Goal: Navigation & Orientation: Find specific page/section

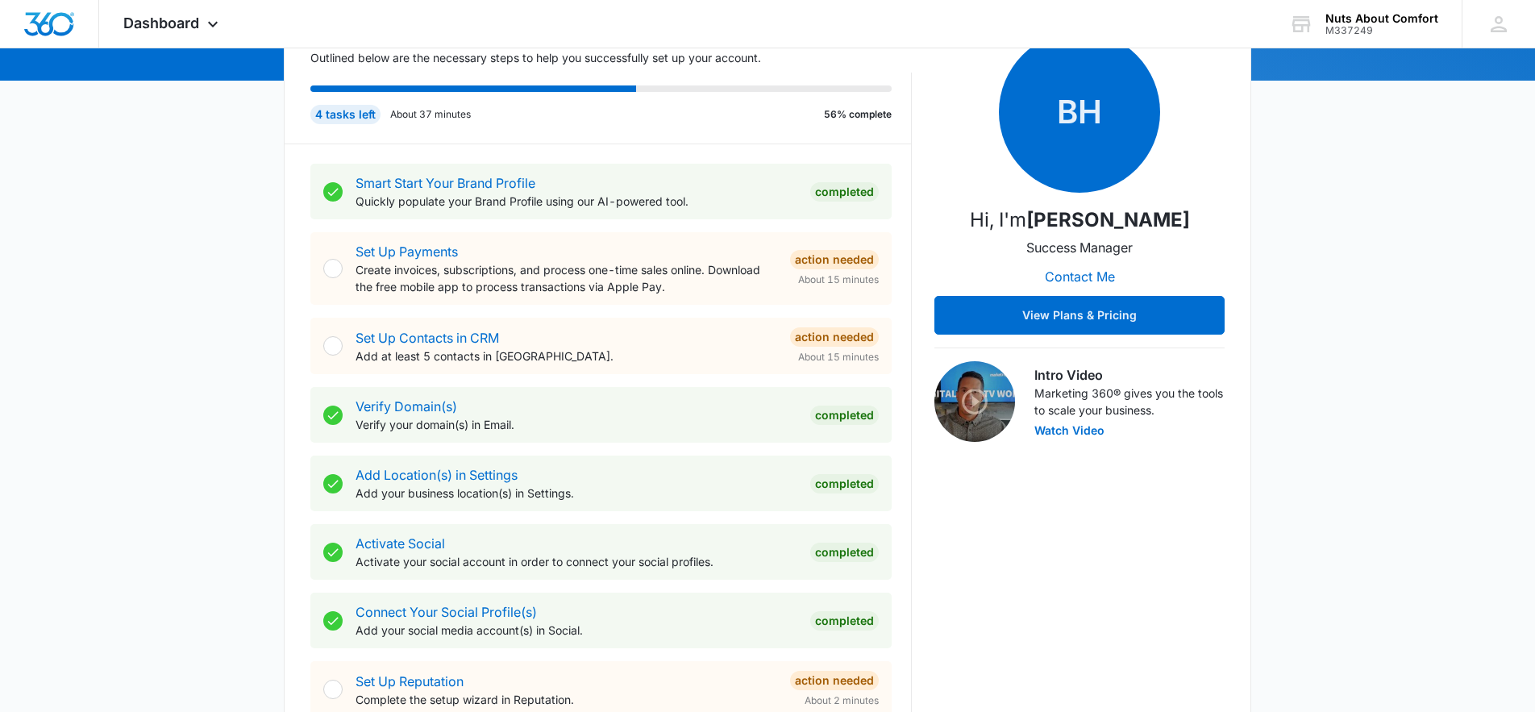
scroll to position [202, 0]
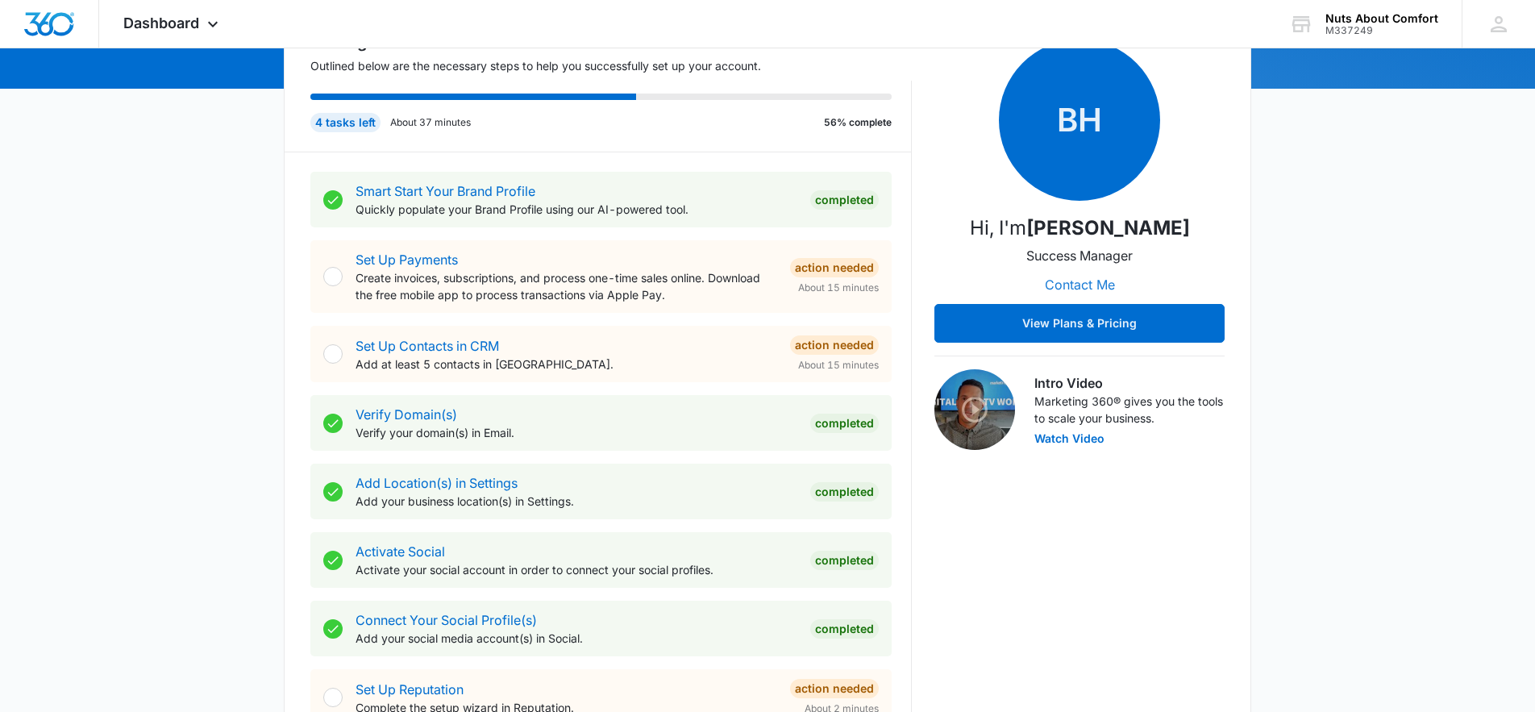
click at [1067, 284] on button "Contact Me" at bounding box center [1080, 284] width 102 height 39
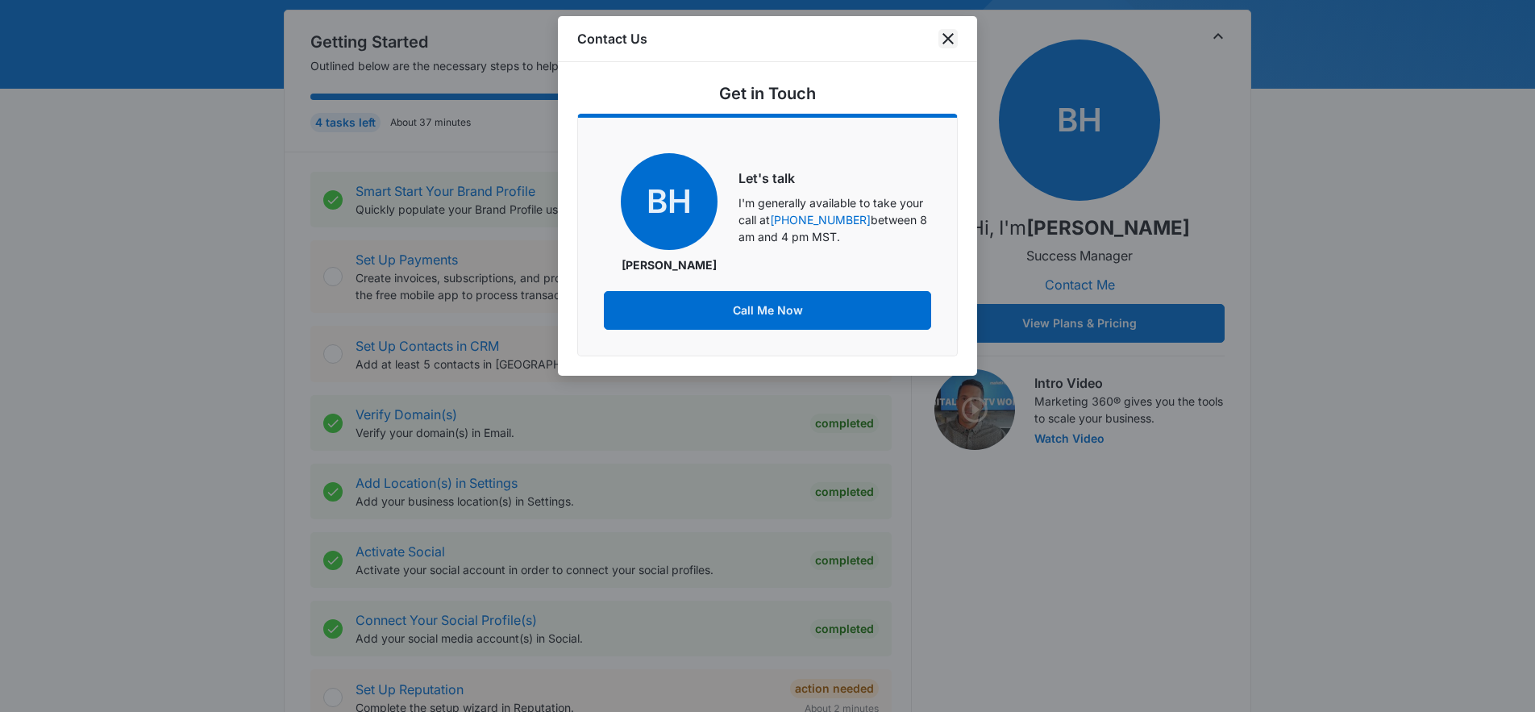
click at [951, 38] on icon "close" at bounding box center [947, 38] width 19 height 19
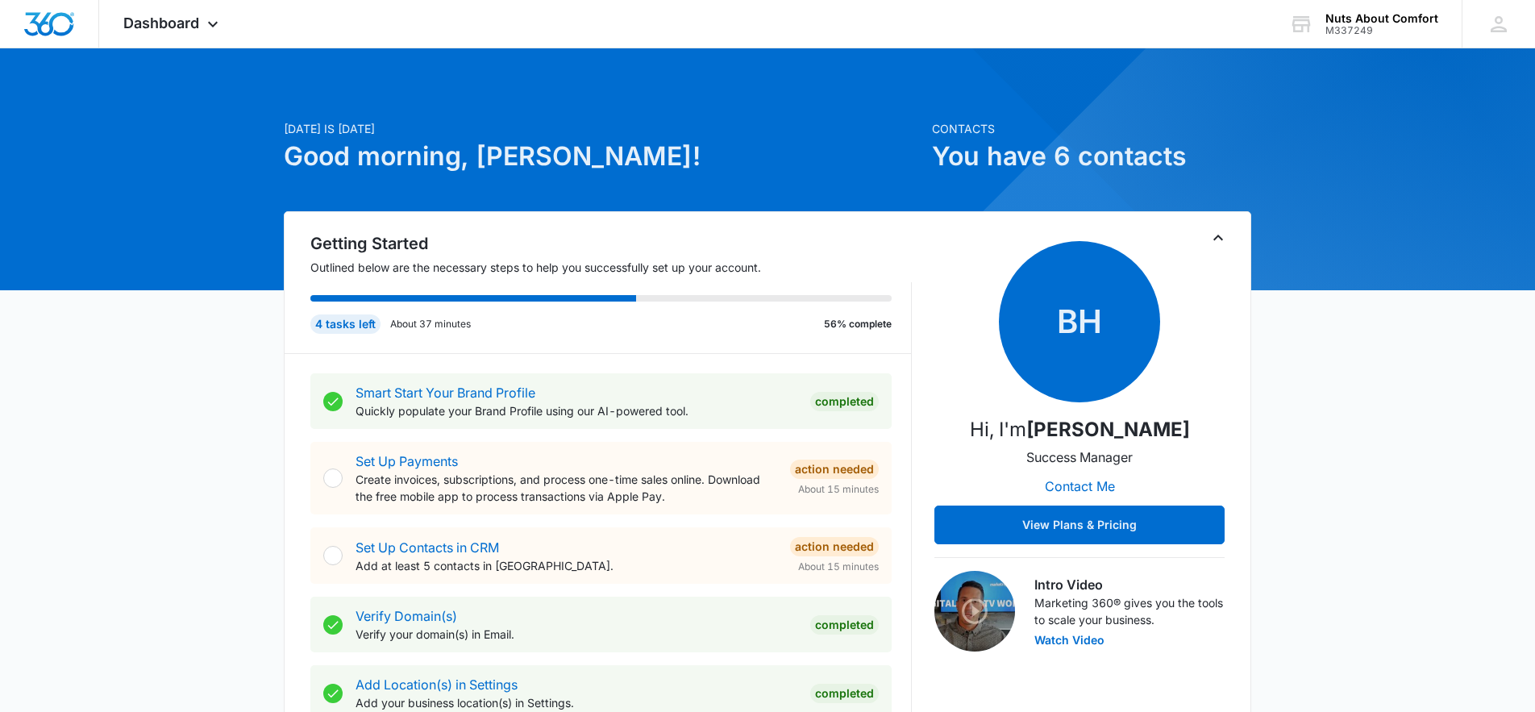
scroll to position [0, 0]
click at [62, 28] on img "Dashboard" at bounding box center [49, 24] width 52 height 24
click at [1075, 528] on button "View Plans & Pricing" at bounding box center [1079, 525] width 290 height 39
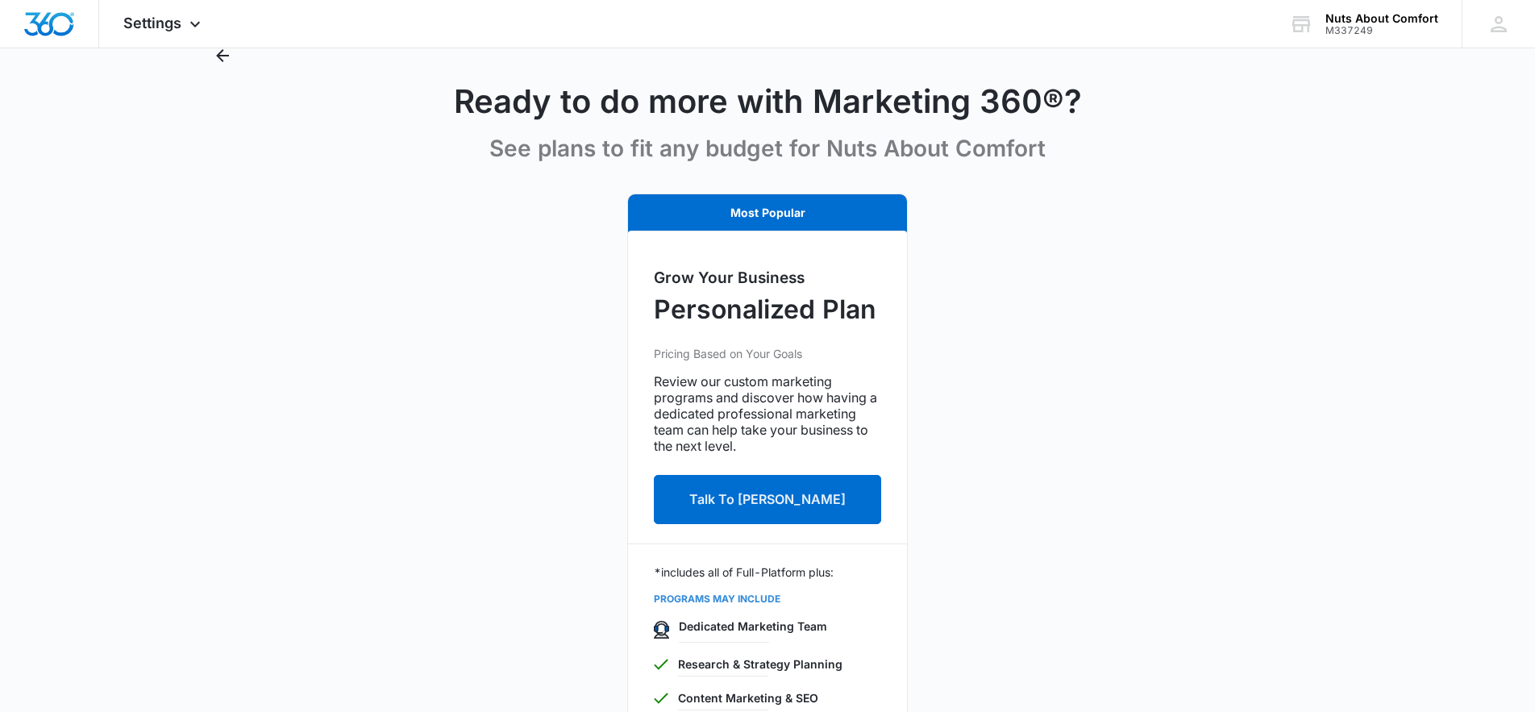
scroll to position [56, 0]
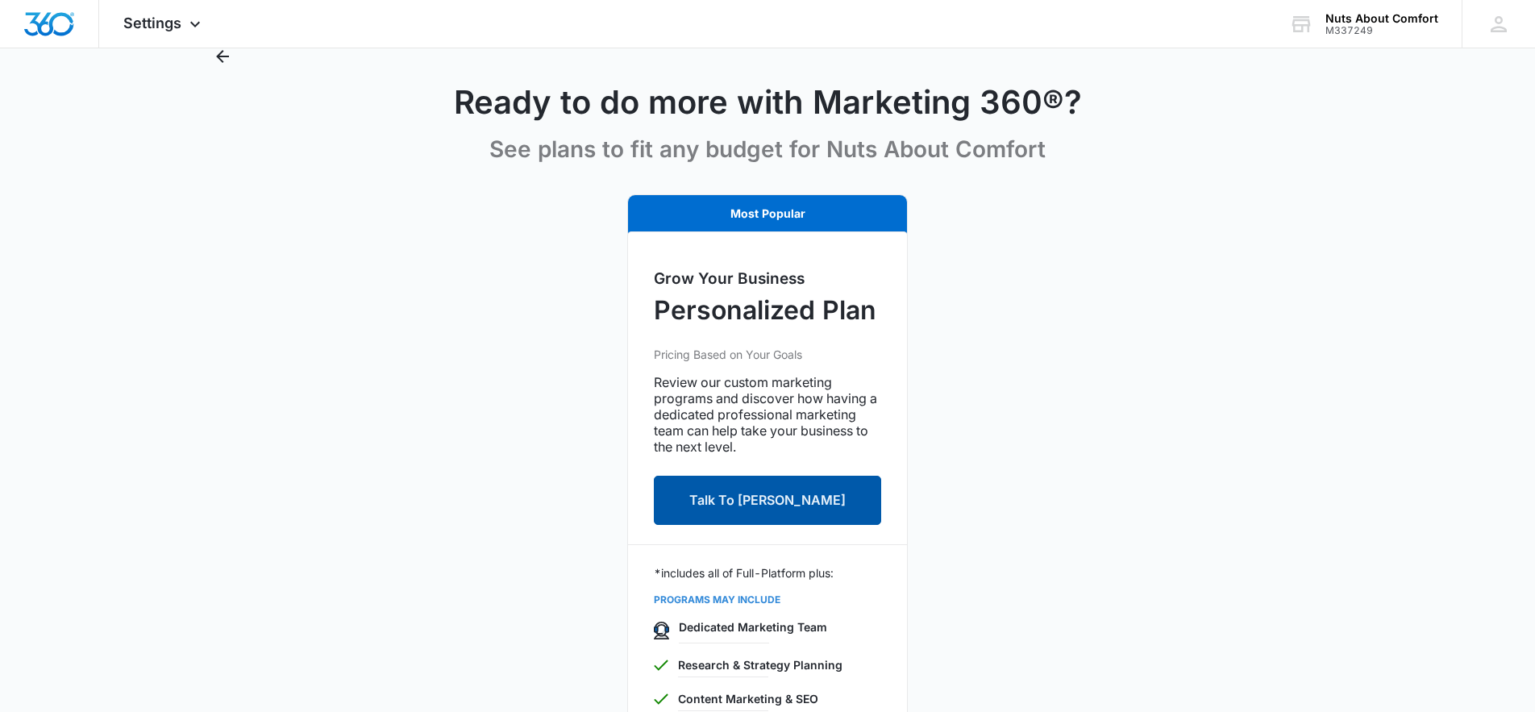
click at [733, 510] on button "Talk To [PERSON_NAME]" at bounding box center [767, 500] width 227 height 49
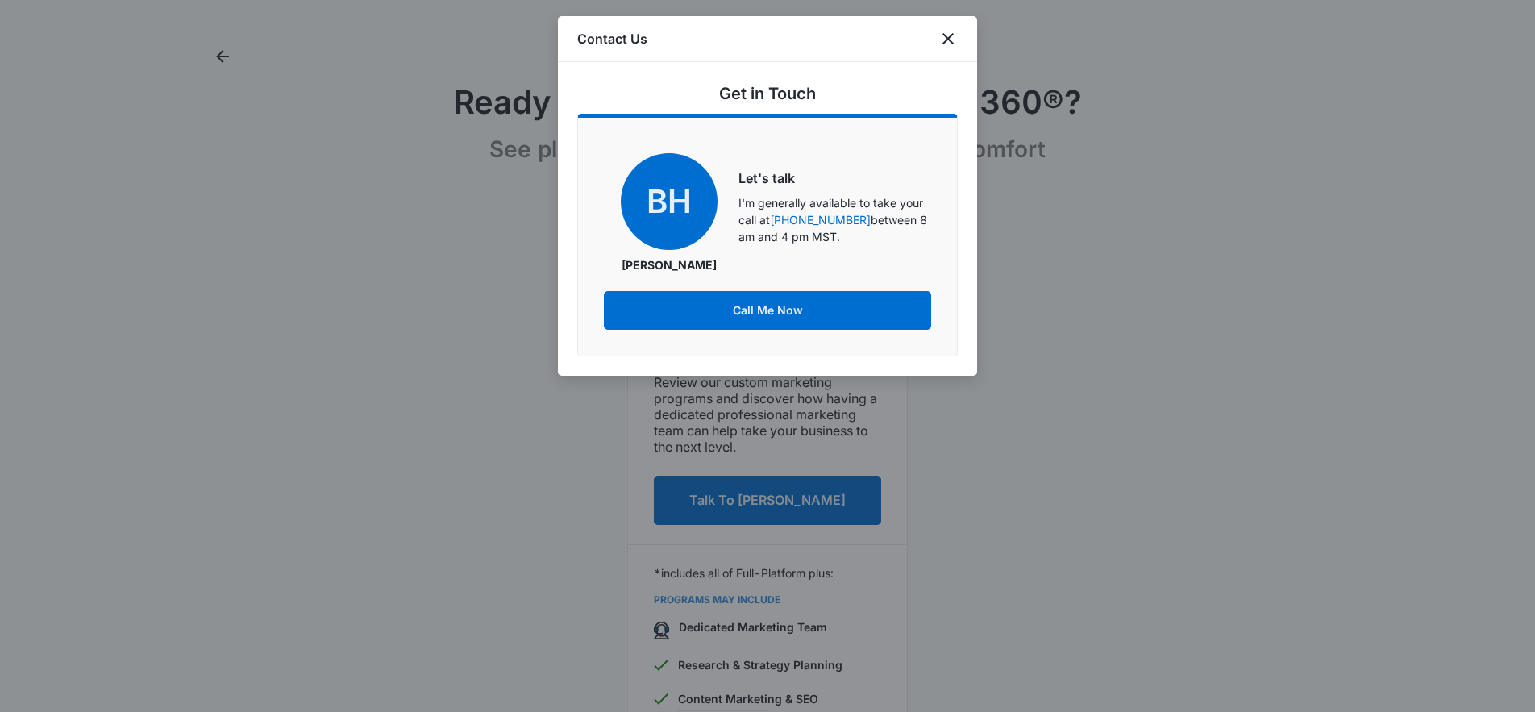
click at [953, 36] on icon "close" at bounding box center [947, 38] width 19 height 19
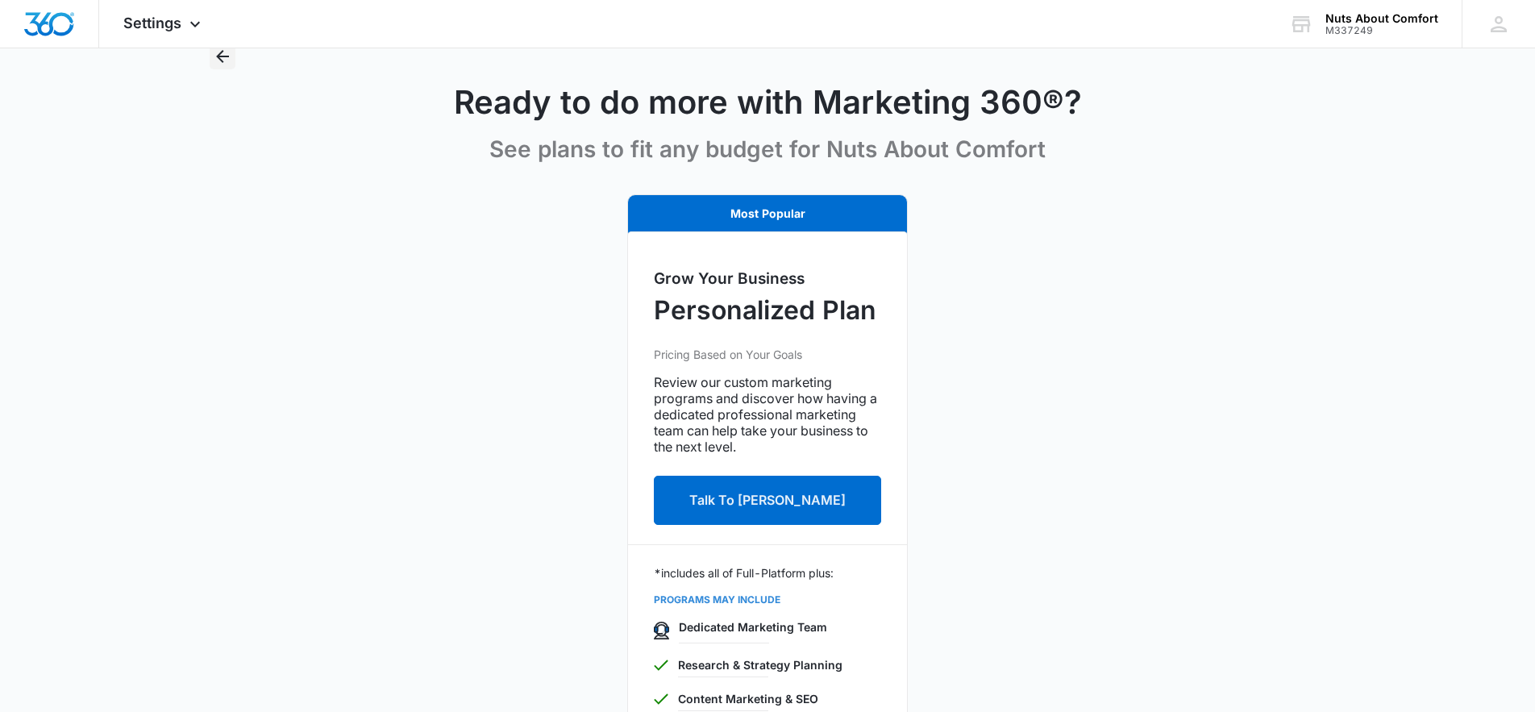
click at [218, 56] on icon "Back" at bounding box center [223, 56] width 13 height 13
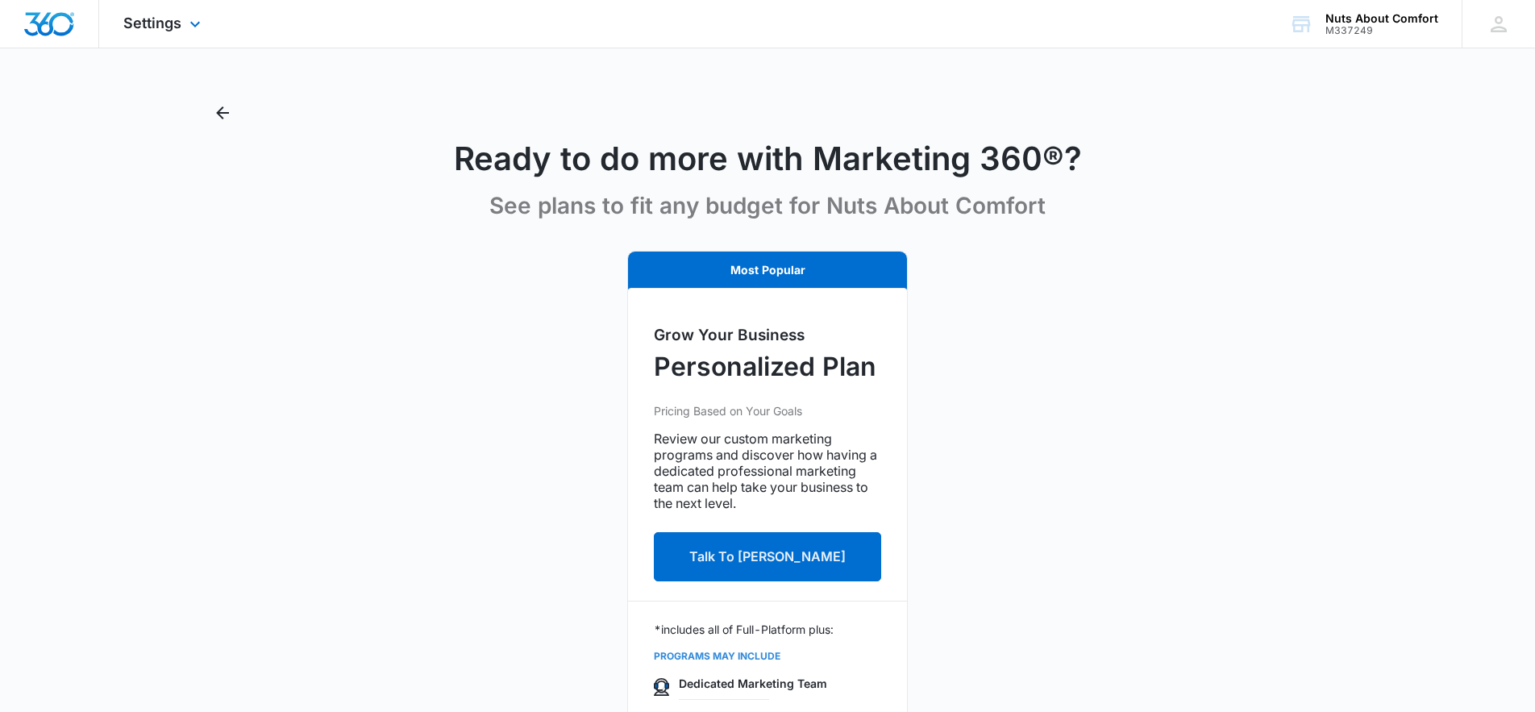
click at [67, 27] on img "Dashboard" at bounding box center [49, 24] width 52 height 24
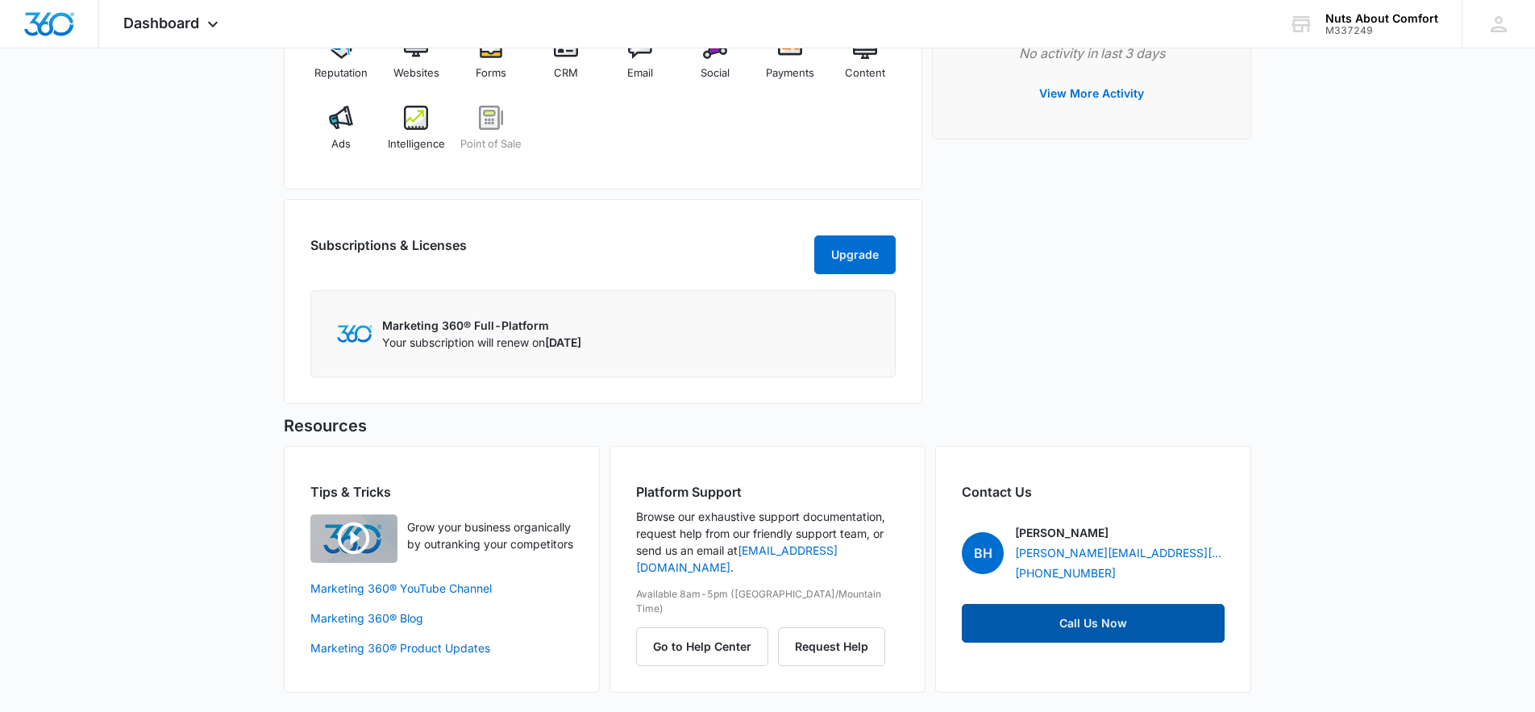
scroll to position [1113, 0]
drag, startPoint x: 1013, startPoint y: 554, endPoint x: 1187, endPoint y: 555, distance: 174.2
click at [1184, 555] on div "[PERSON_NAME] Henson [EMAIL_ADDRESS][PERSON_NAME][DOMAIN_NAME] [PHONE_NUMBER]" at bounding box center [1093, 552] width 263 height 57
copy link "[PERSON_NAME][EMAIL_ADDRESS][PERSON_NAME][DOMAIN_NAME]"
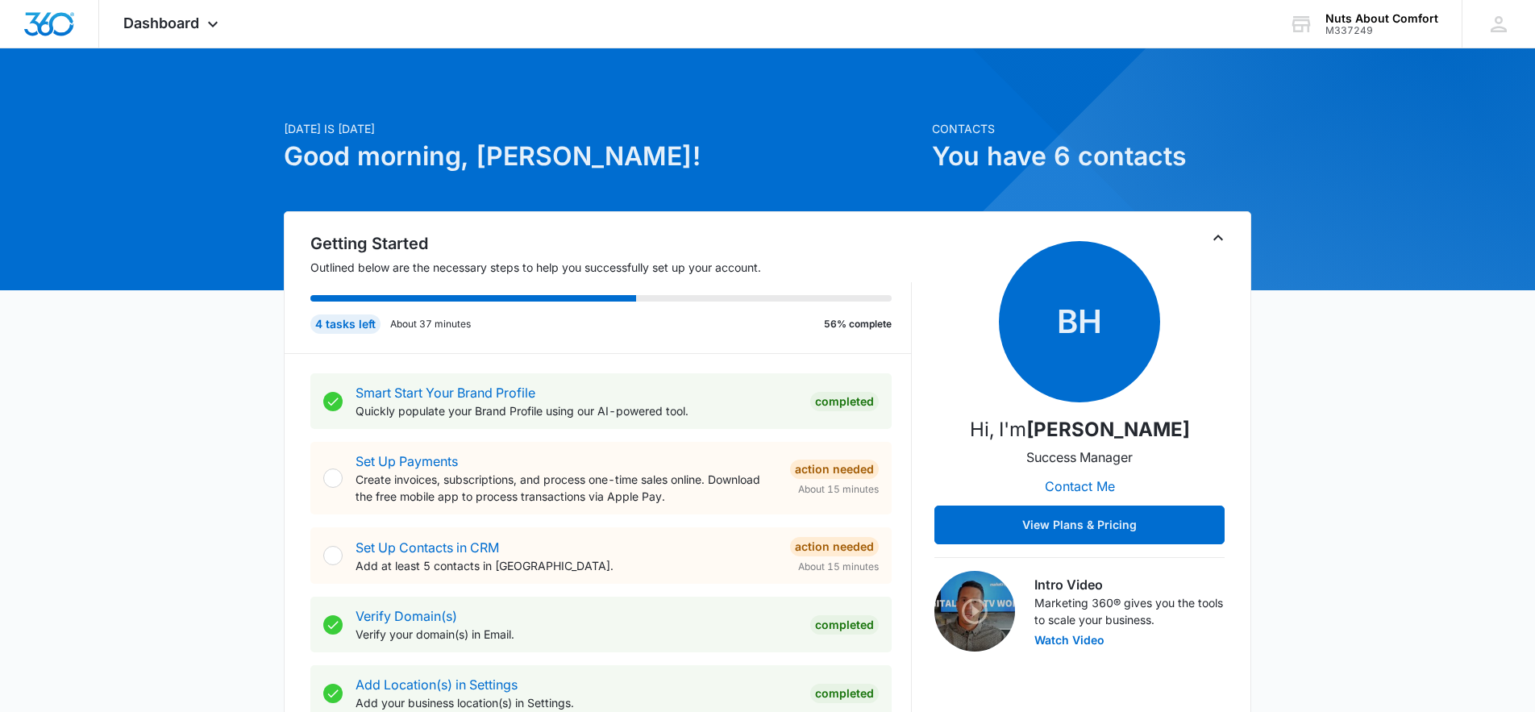
scroll to position [0, 0]
click at [166, 27] on span "Dashboard" at bounding box center [161, 23] width 76 height 17
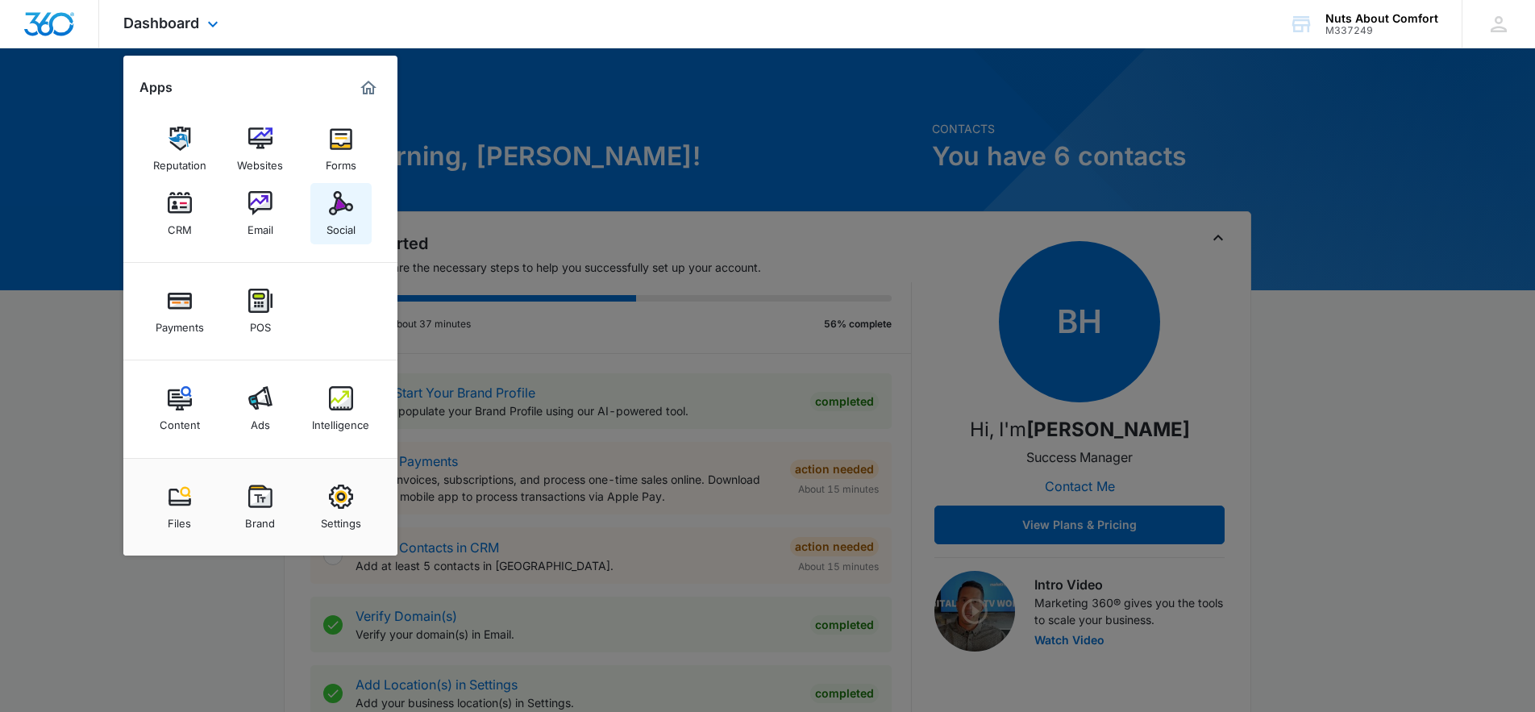
click at [343, 207] on img at bounding box center [341, 203] width 24 height 24
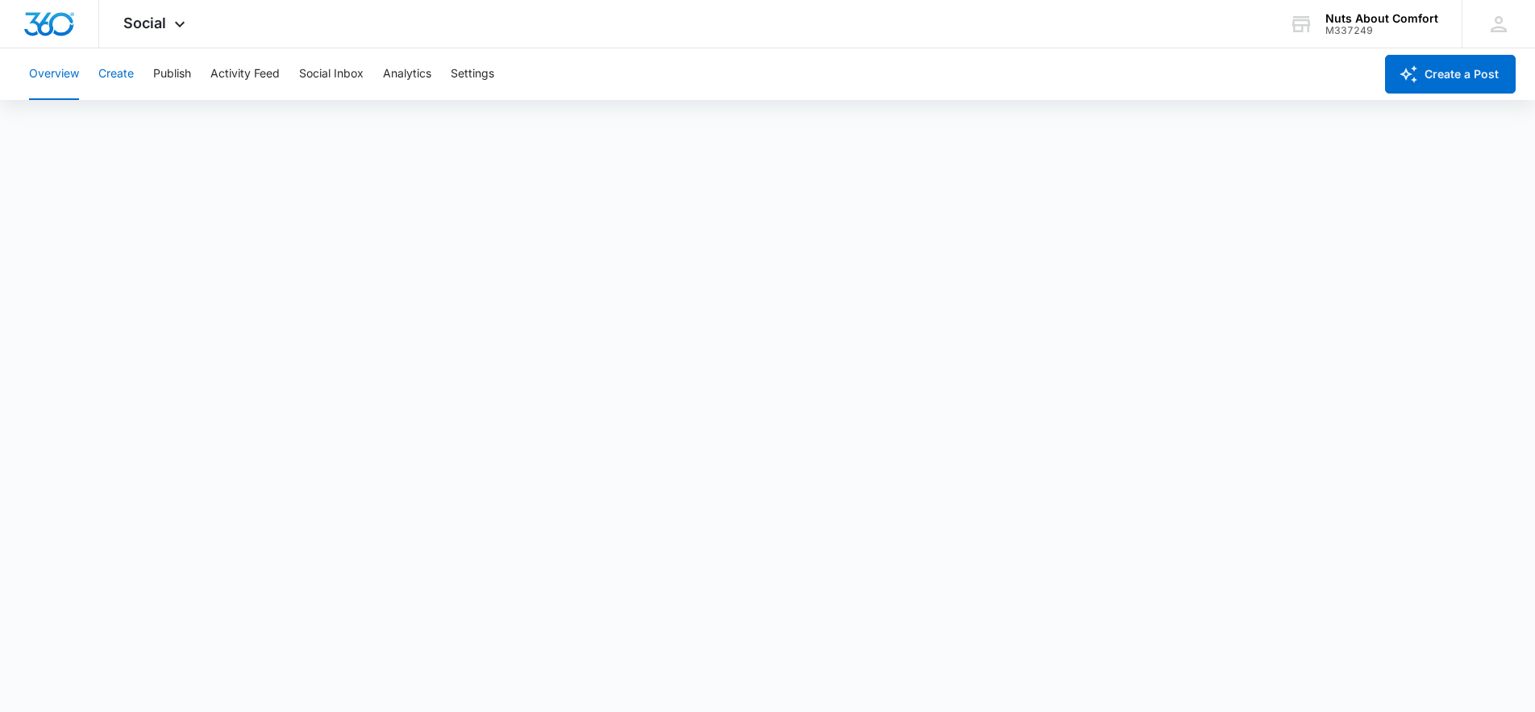
click at [123, 77] on button "Create" at bounding box center [115, 74] width 35 height 52
click at [338, 76] on button "Social Inbox" at bounding box center [331, 74] width 64 height 52
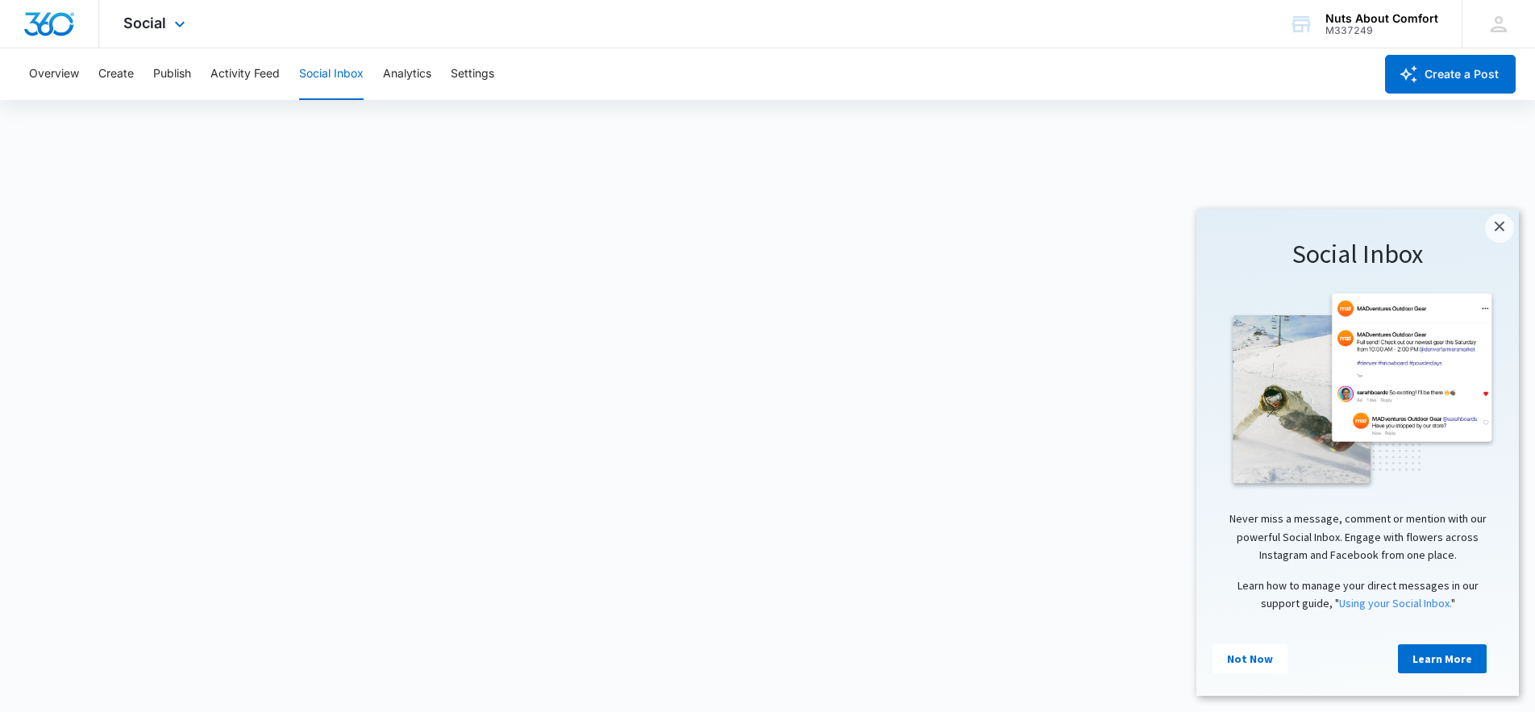
click at [64, 28] on img "Dashboard" at bounding box center [49, 24] width 52 height 24
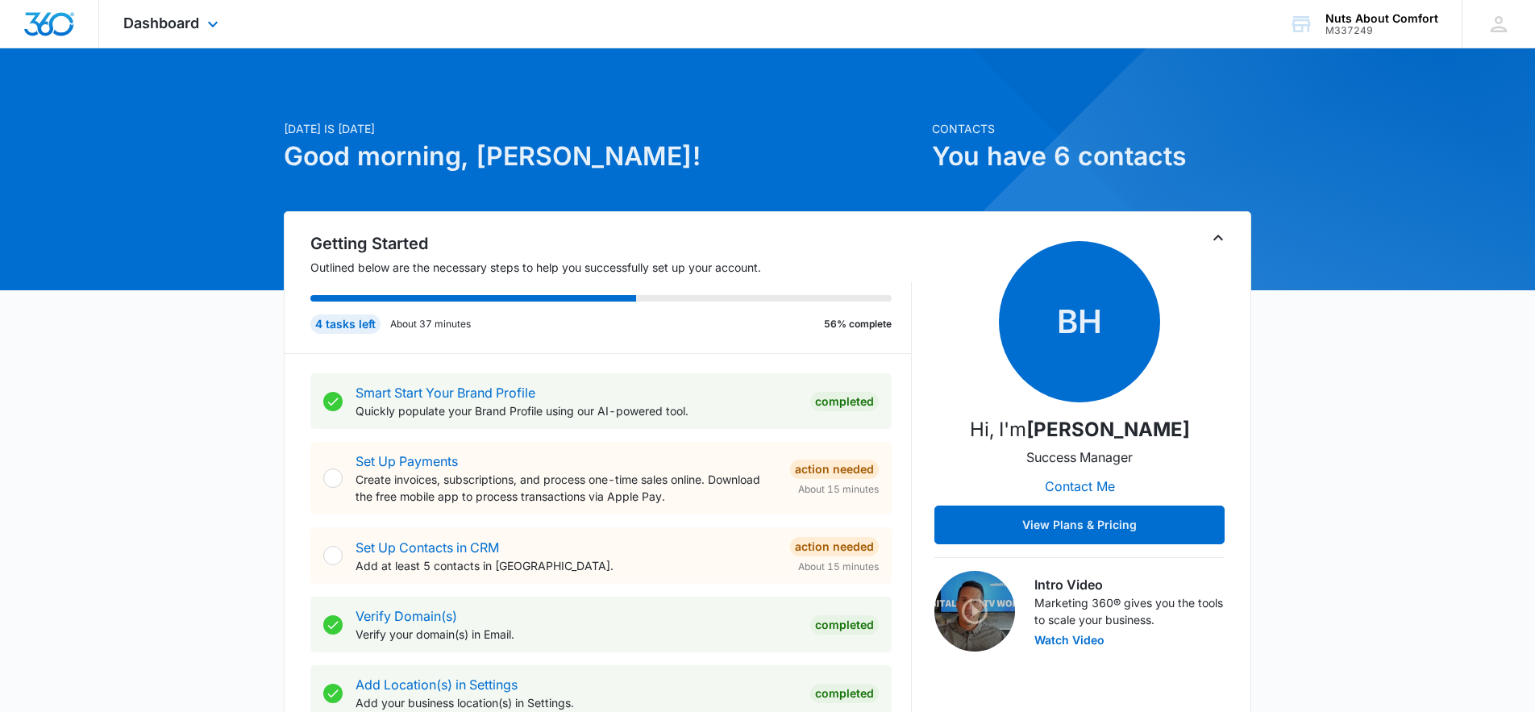
click at [64, 27] on img "Dashboard" at bounding box center [49, 24] width 52 height 24
click at [176, 22] on span "Dashboard" at bounding box center [161, 23] width 76 height 17
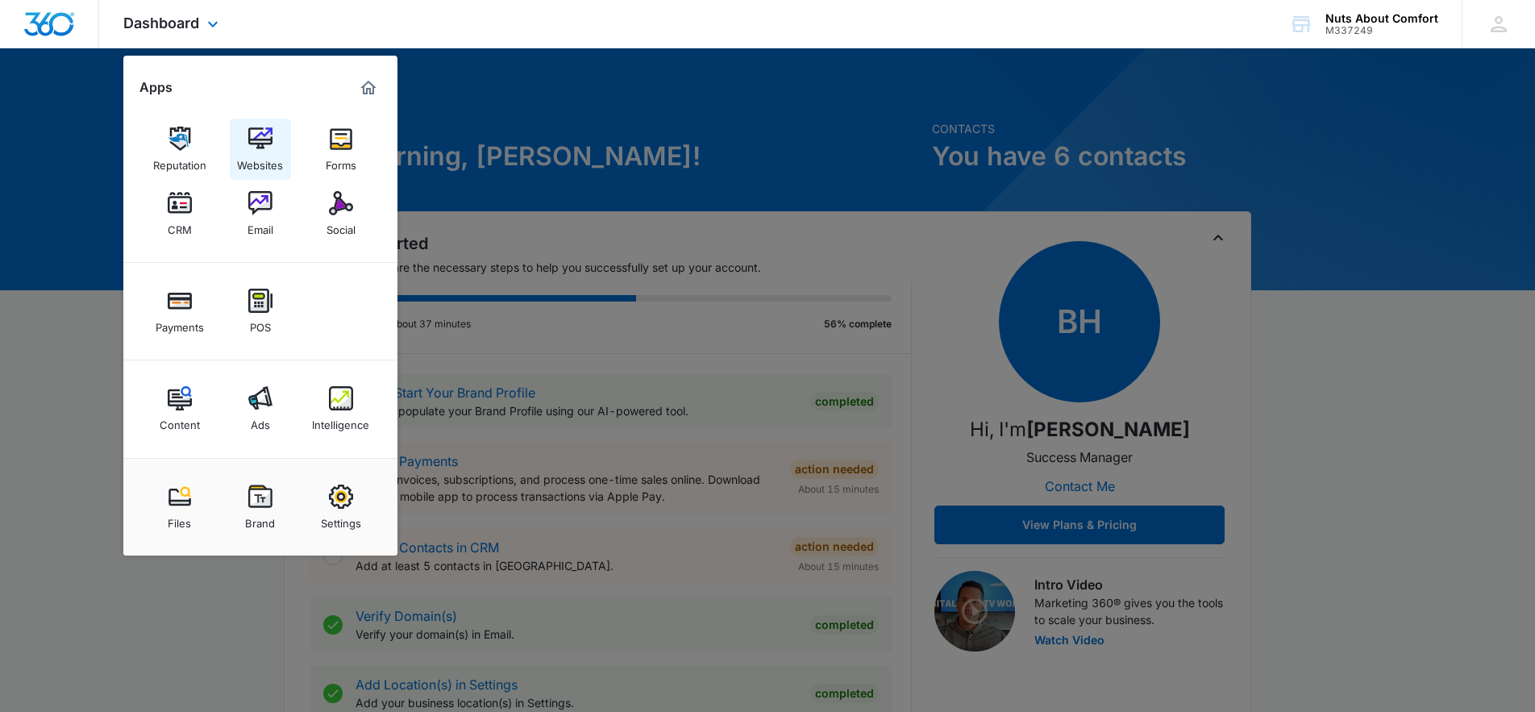
click at [260, 139] on img at bounding box center [260, 139] width 24 height 24
